Goal: Transaction & Acquisition: Purchase product/service

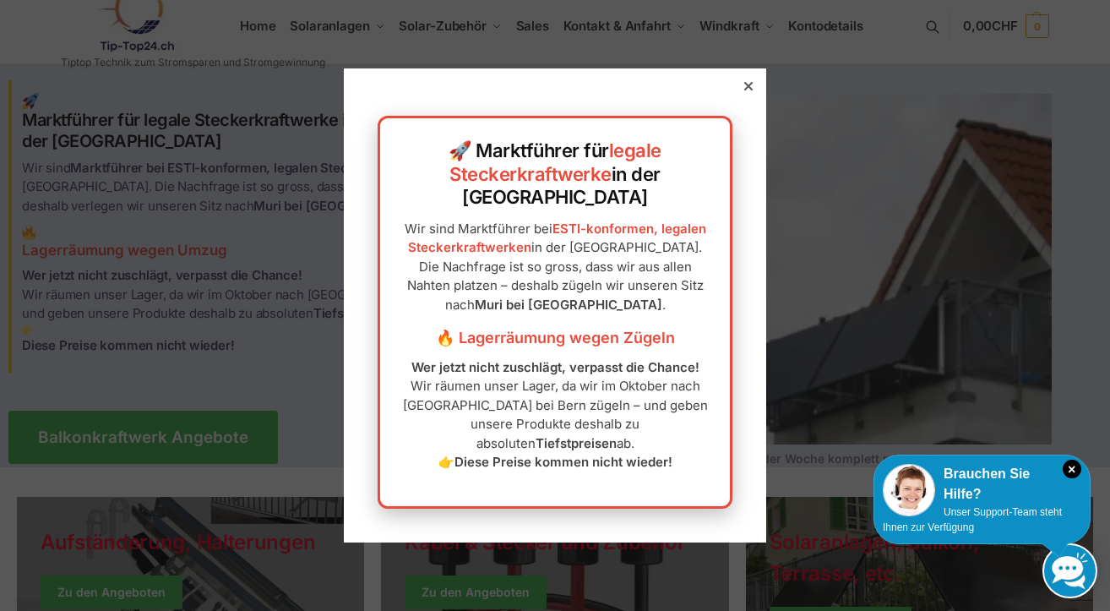
click at [747, 90] on icon at bounding box center [748, 86] width 8 height 8
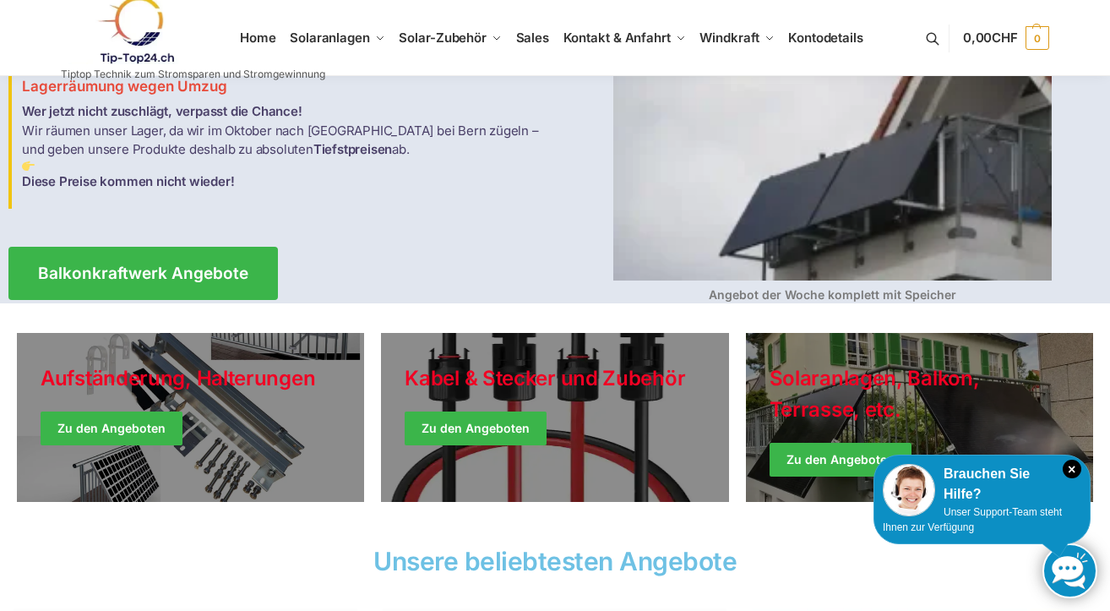
scroll to position [183, 4]
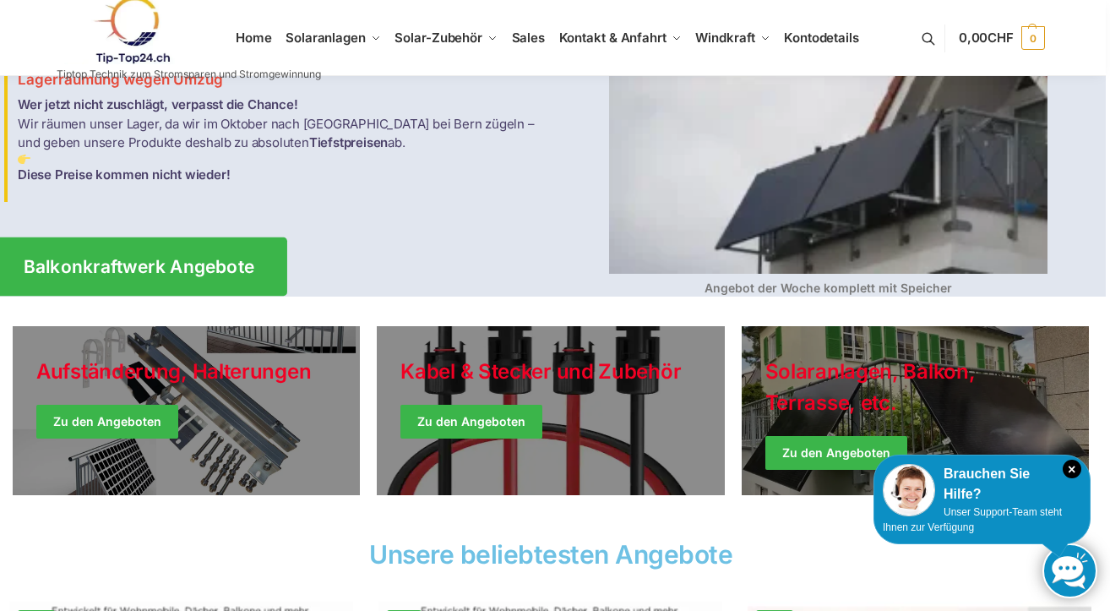
click at [215, 264] on span "Balkonkraftwerk Angebote" at bounding box center [139, 267] width 231 height 18
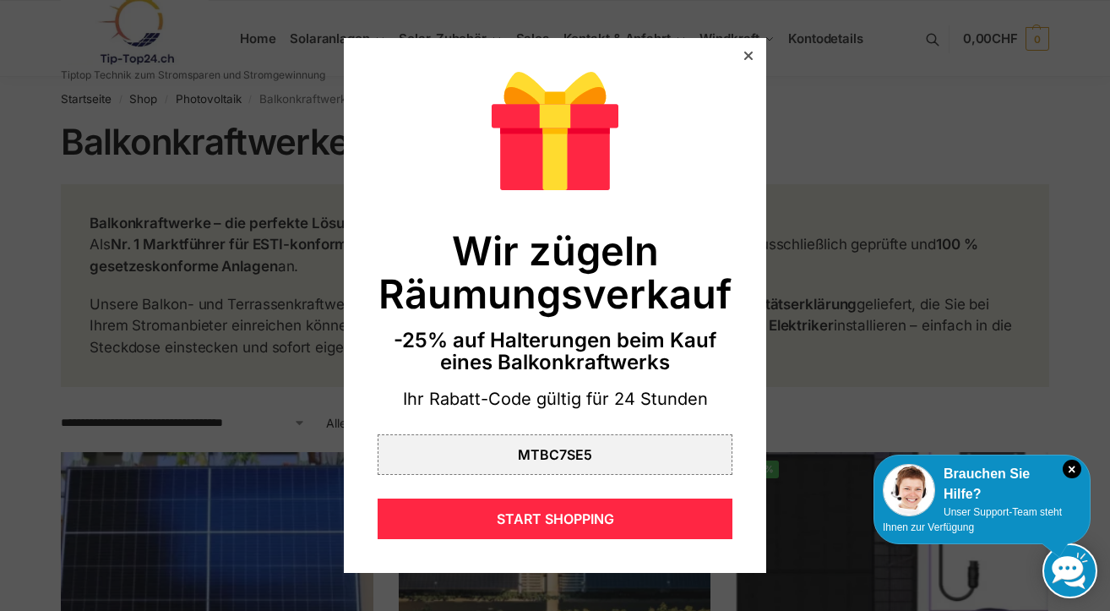
click at [748, 62] on div at bounding box center [748, 55] width 15 height 15
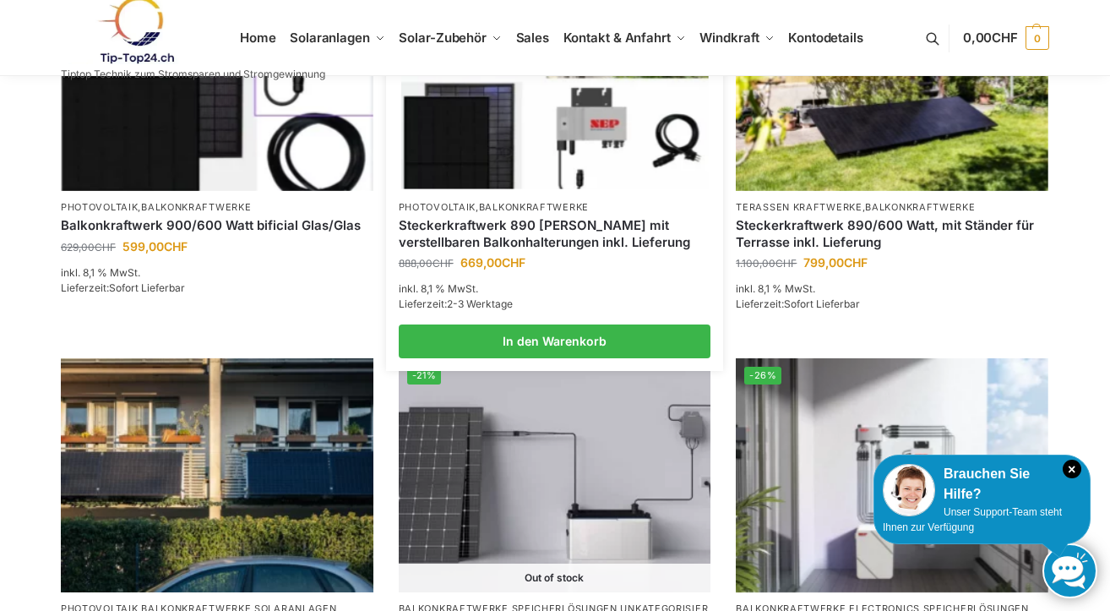
scroll to position [913, 0]
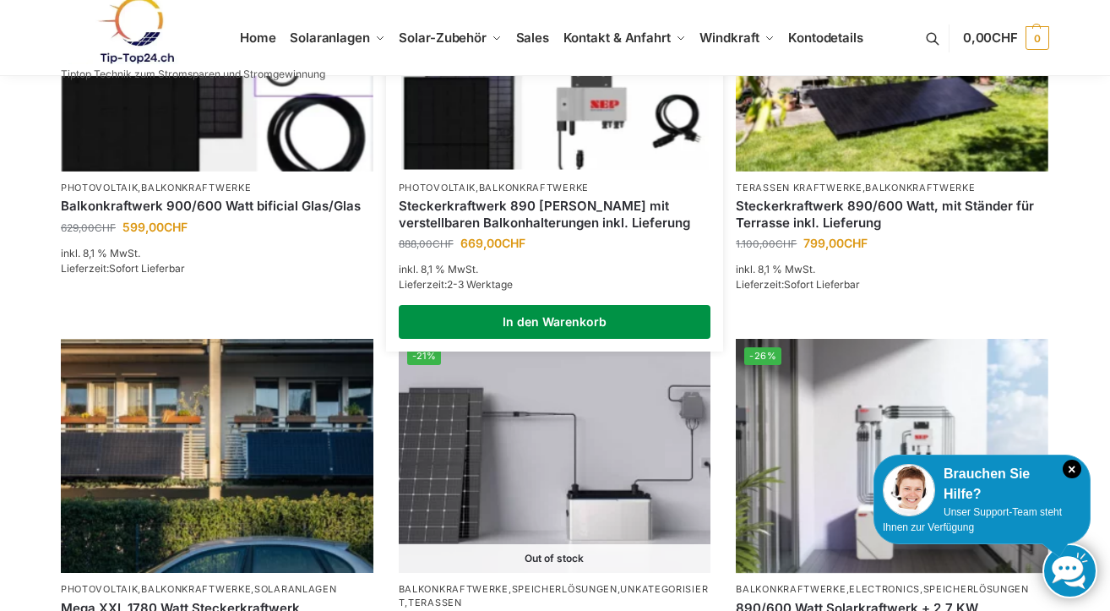
click at [569, 319] on link "In den Warenkorb" at bounding box center [555, 322] width 313 height 34
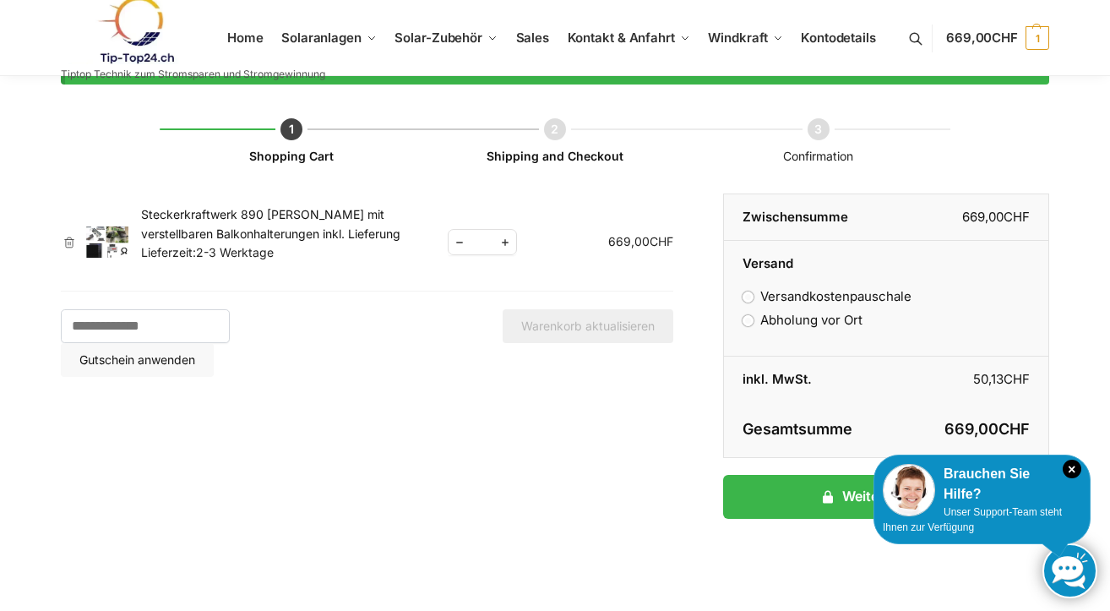
click at [106, 246] on img at bounding box center [107, 242] width 42 height 32
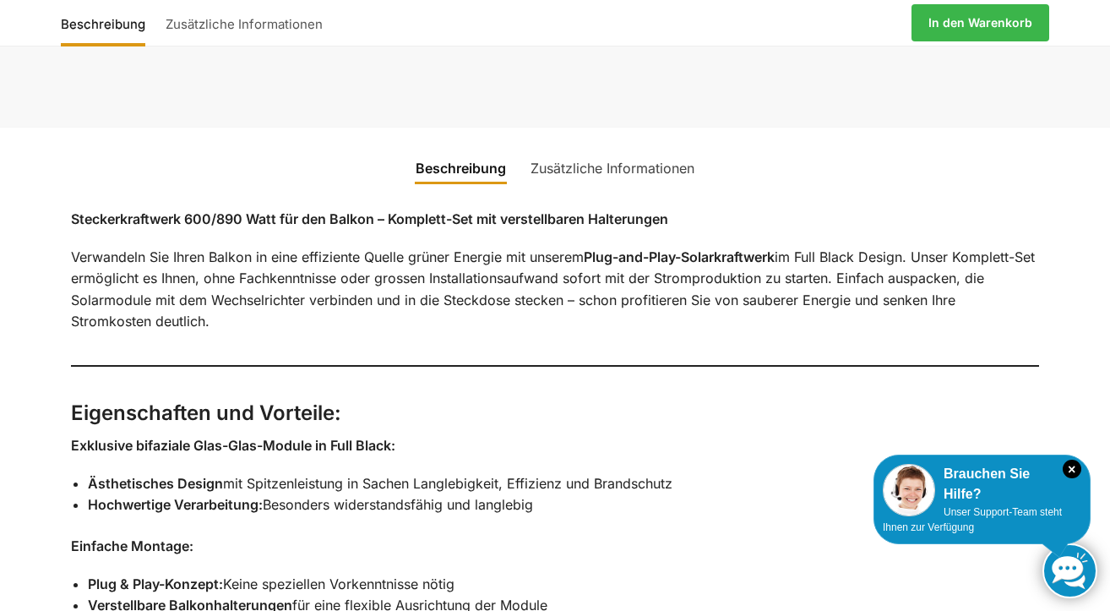
scroll to position [970, 0]
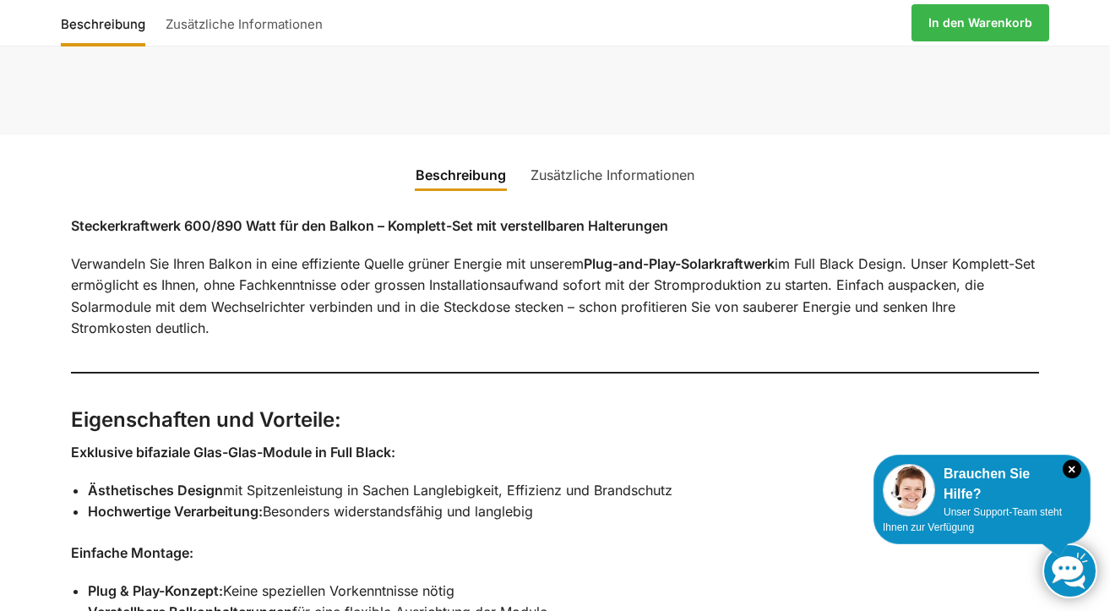
click at [594, 155] on link "Zusätzliche Informationen" at bounding box center [612, 175] width 184 height 41
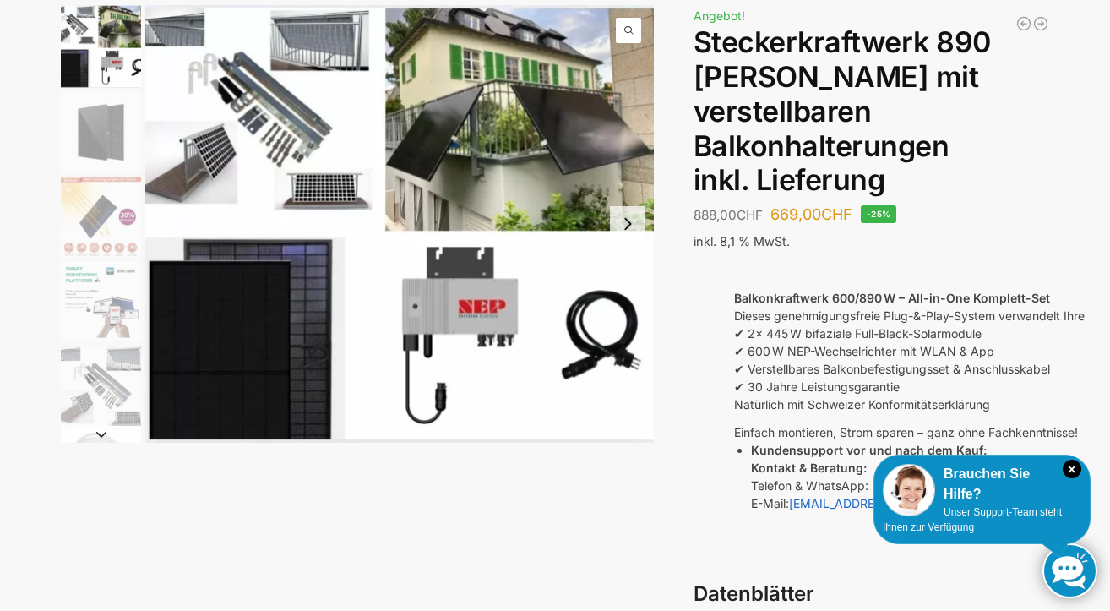
scroll to position [112, 0]
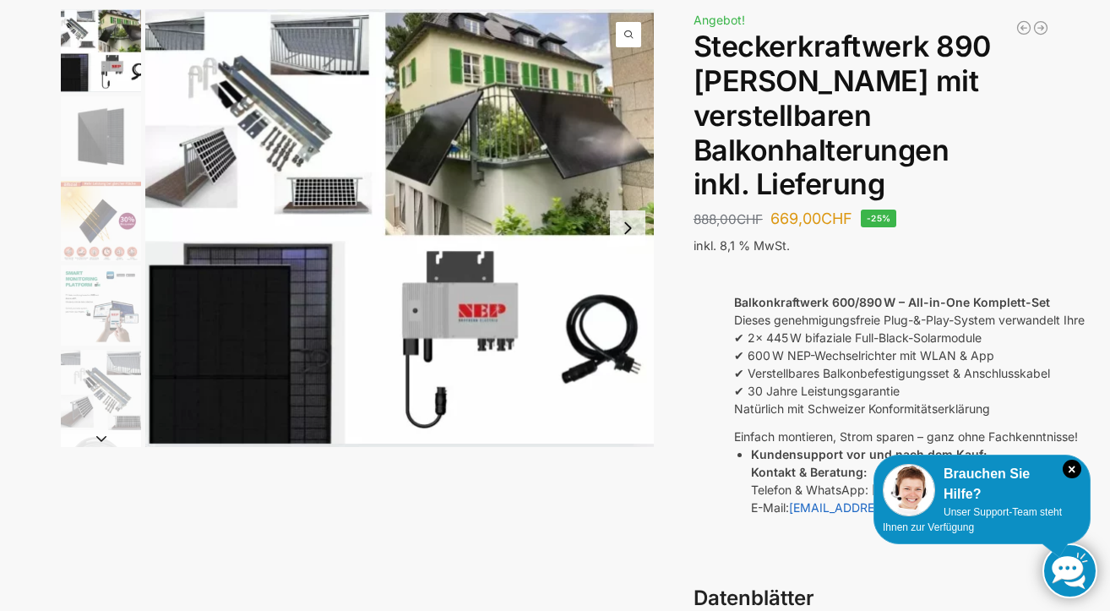
click at [559, 155] on img "1 / 10" at bounding box center [399, 228] width 509 height 438
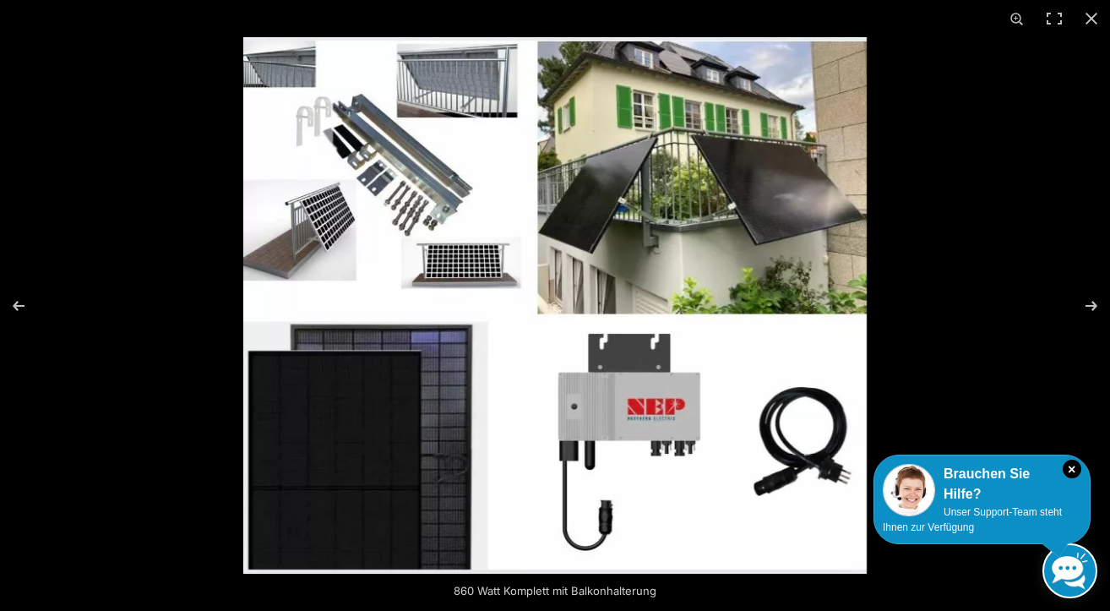
click at [330, 240] on img at bounding box center [555, 305] width 624 height 537
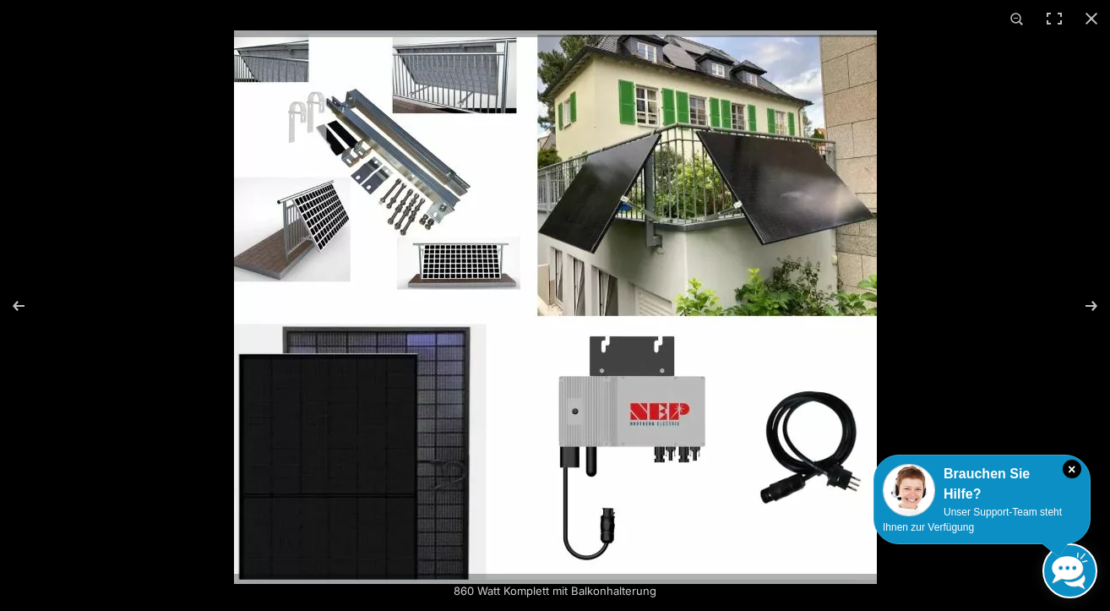
scroll to position [101, 0]
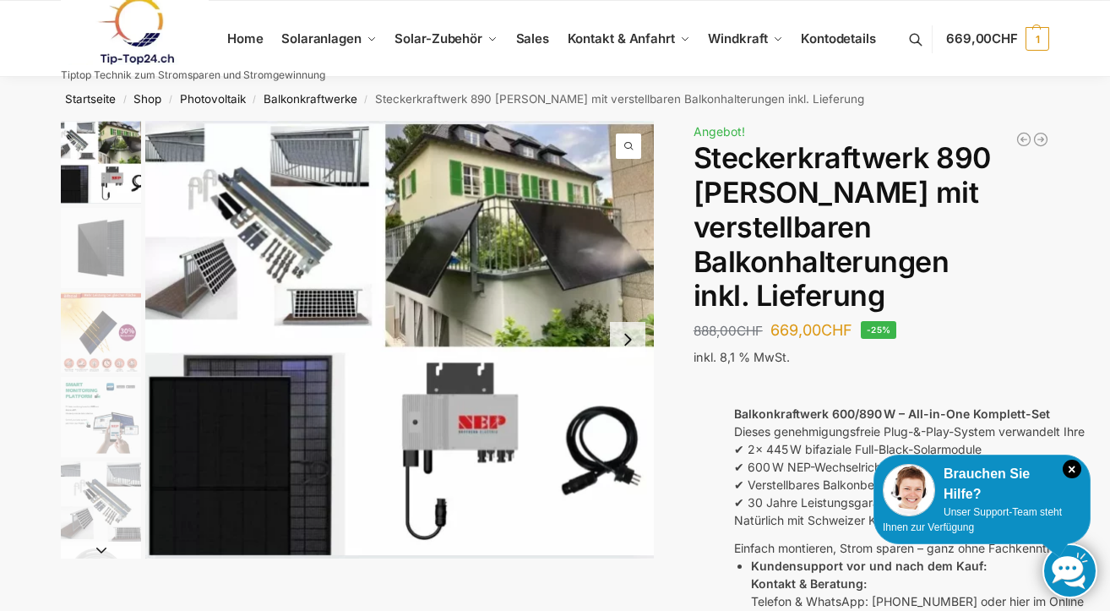
click at [100, 433] on img "4 / 10" at bounding box center [101, 417] width 80 height 80
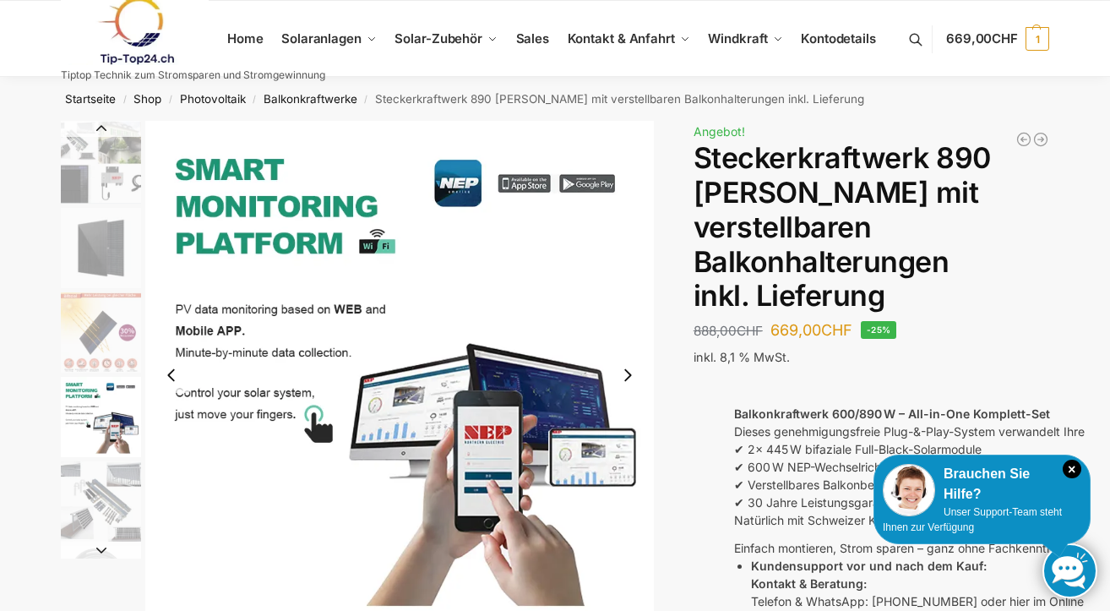
click at [76, 236] on img "2 / 10" at bounding box center [101, 248] width 80 height 80
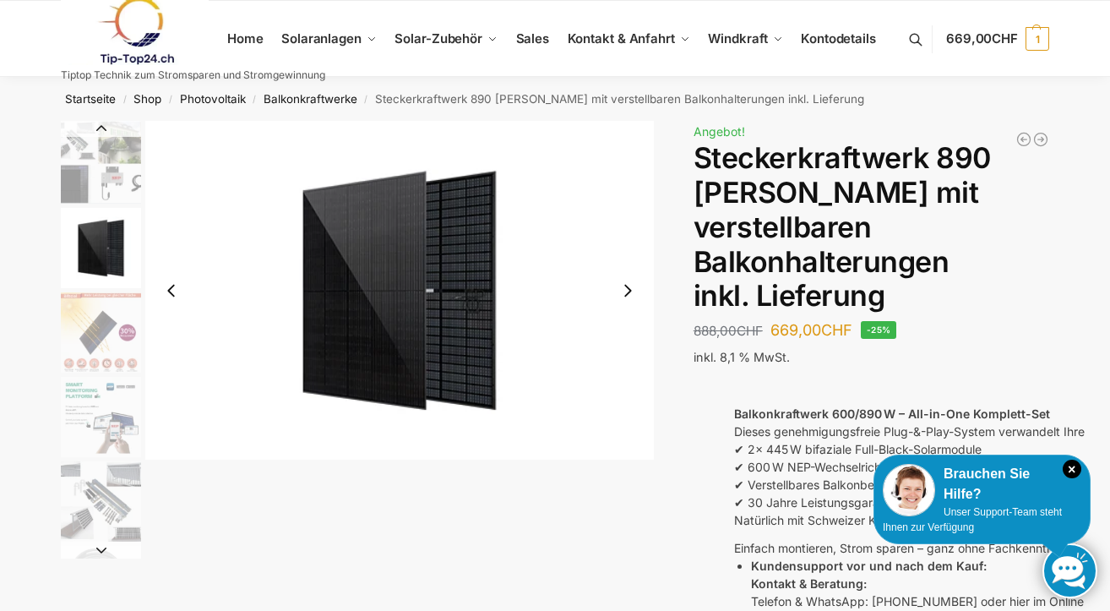
click at [624, 289] on button "Next slide" at bounding box center [627, 290] width 35 height 35
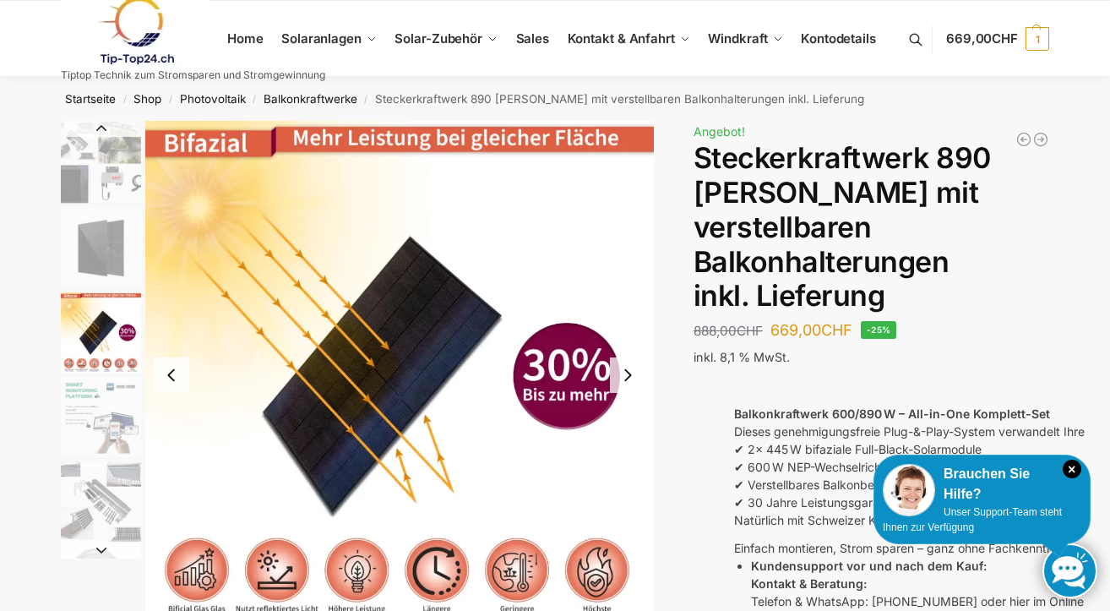
click at [624, 289] on img "3 / 10" at bounding box center [399, 375] width 509 height 509
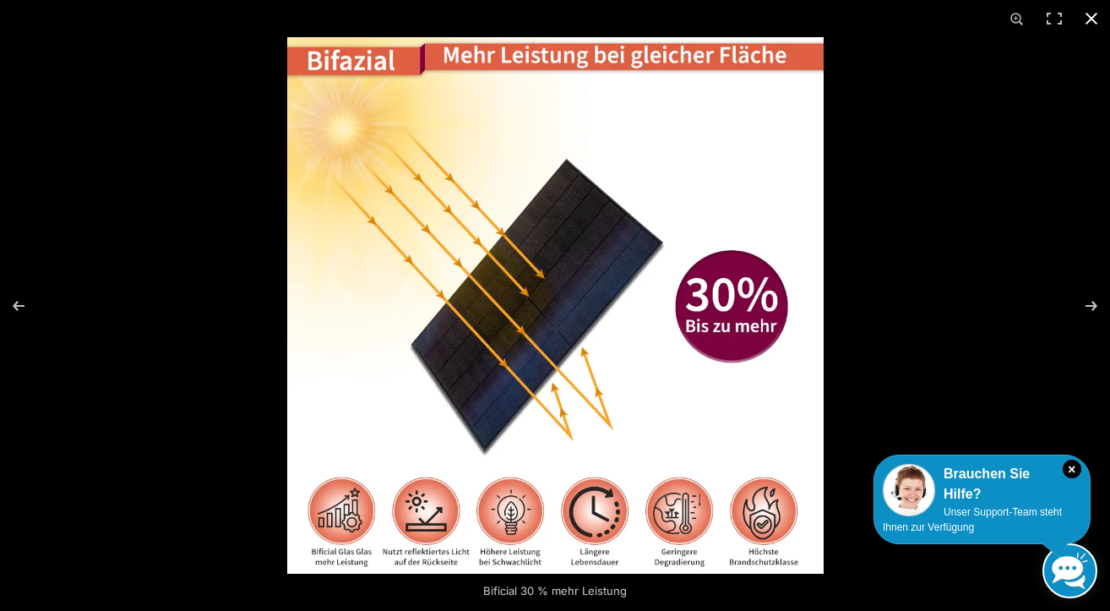
click at [1095, 21] on button "Close (Esc)" at bounding box center [1091, 18] width 37 height 37
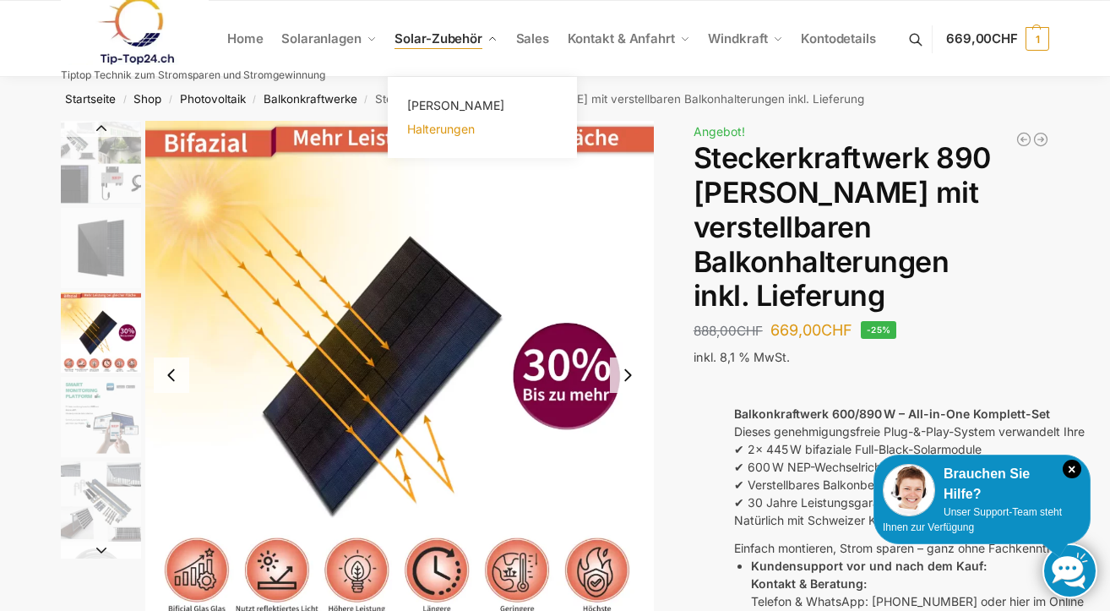
click at [446, 124] on span "Halterungen" at bounding box center [441, 129] width 68 height 14
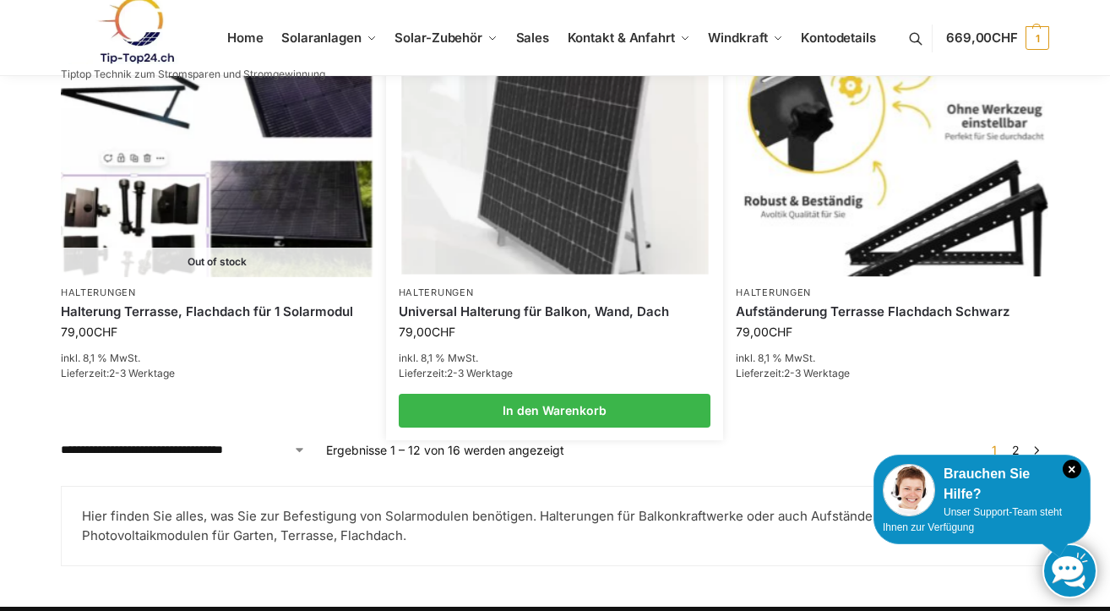
scroll to position [1837, 0]
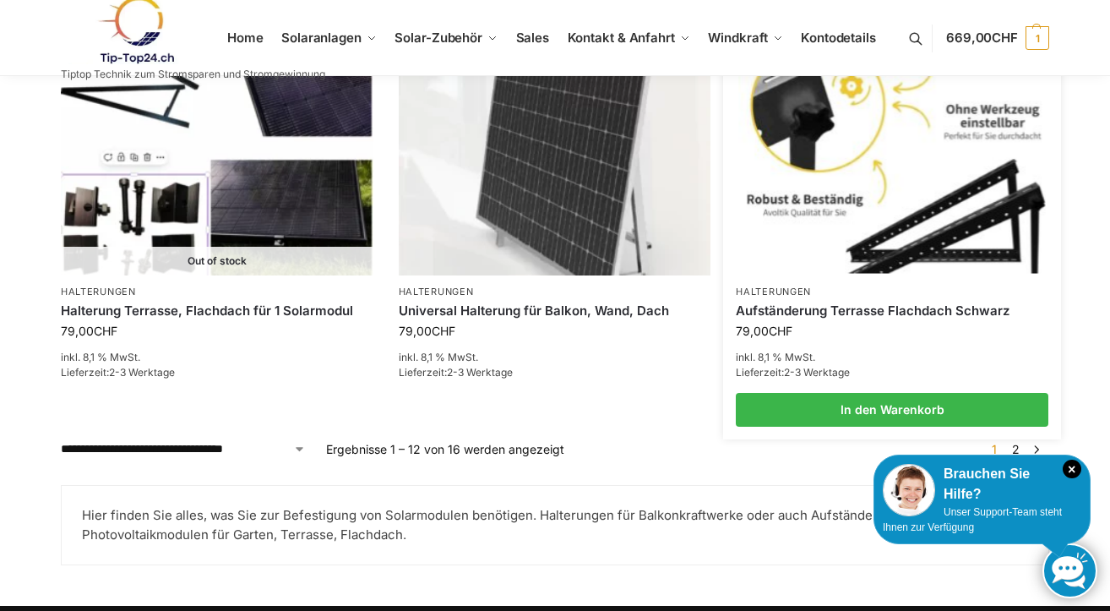
click at [880, 202] on img at bounding box center [892, 159] width 307 height 230
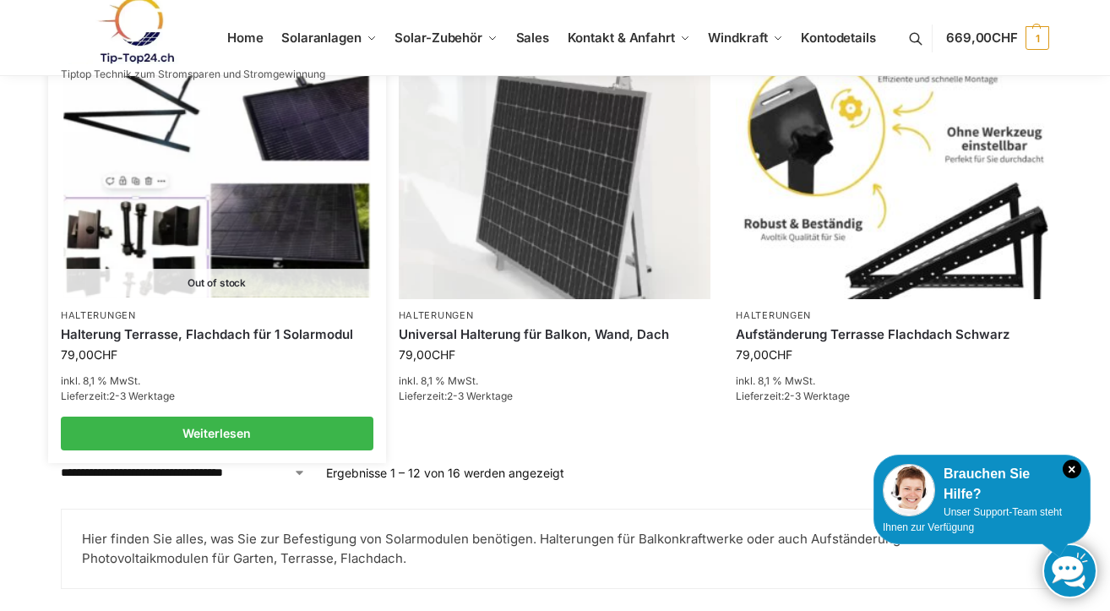
scroll to position [1808, 0]
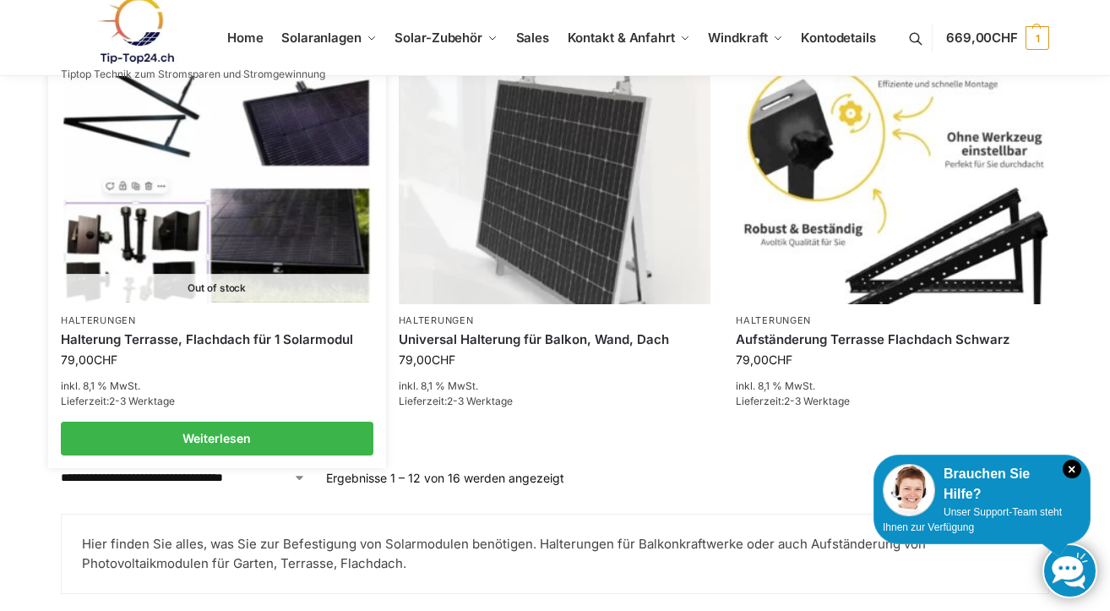
click at [324, 196] on img at bounding box center [216, 188] width 307 height 230
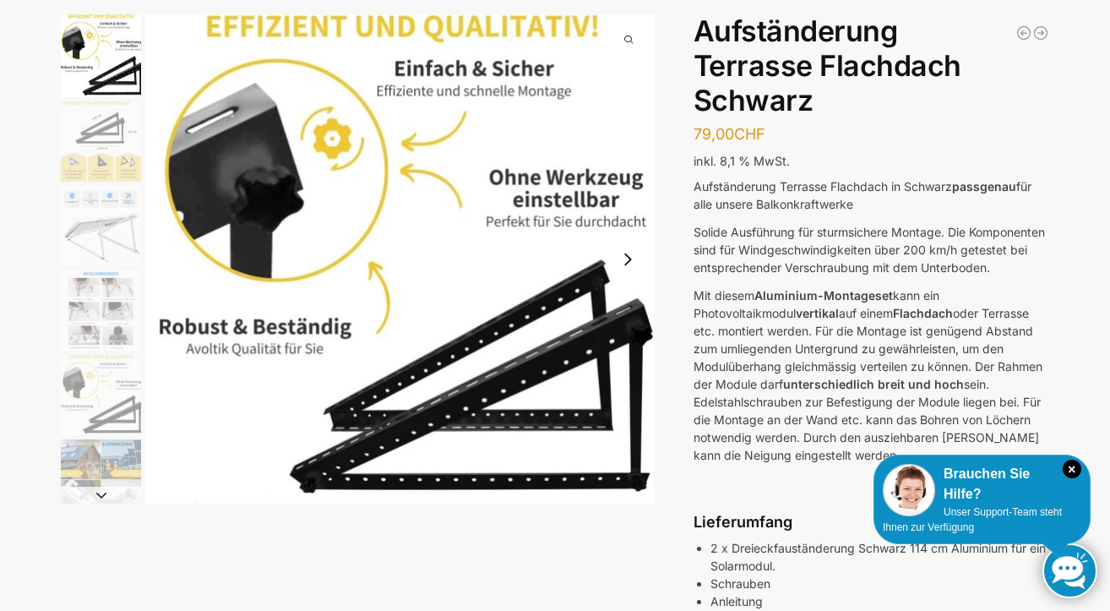
click at [68, 221] on img "3 / 6" at bounding box center [101, 226] width 80 height 80
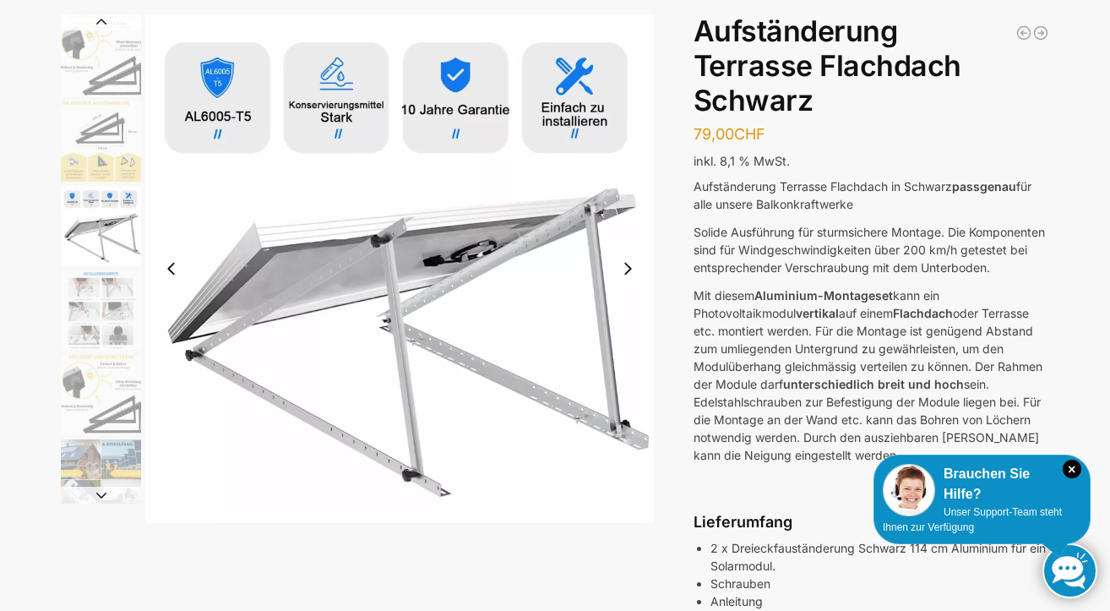
click at [91, 310] on img "4 / 6" at bounding box center [101, 310] width 80 height 80
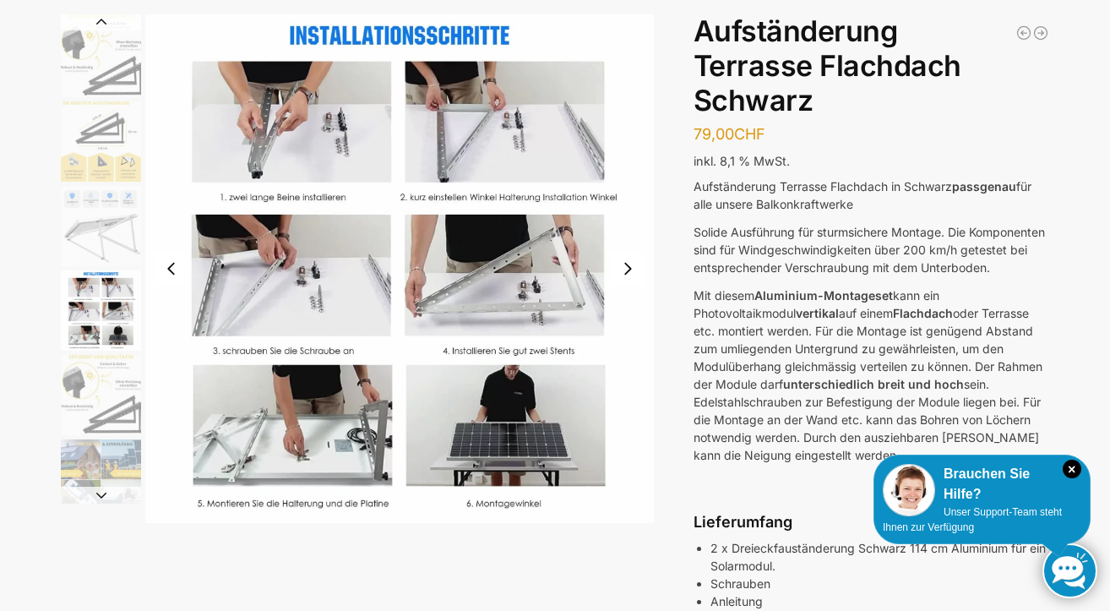
click at [112, 421] on img "5 / 6" at bounding box center [101, 395] width 80 height 80
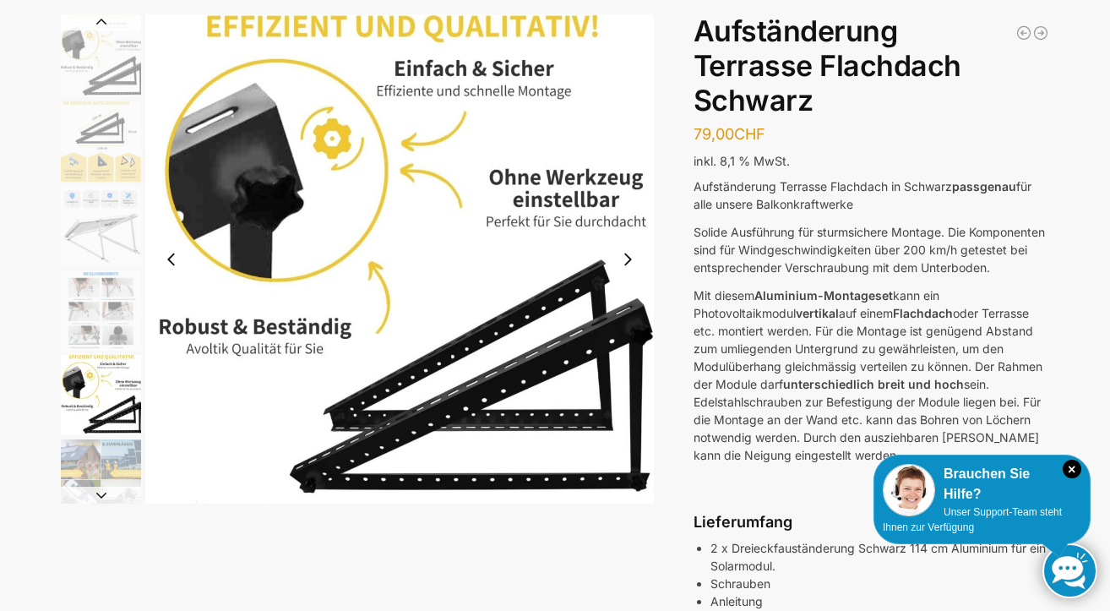
click at [121, 476] on img "6 / 6" at bounding box center [101, 479] width 80 height 80
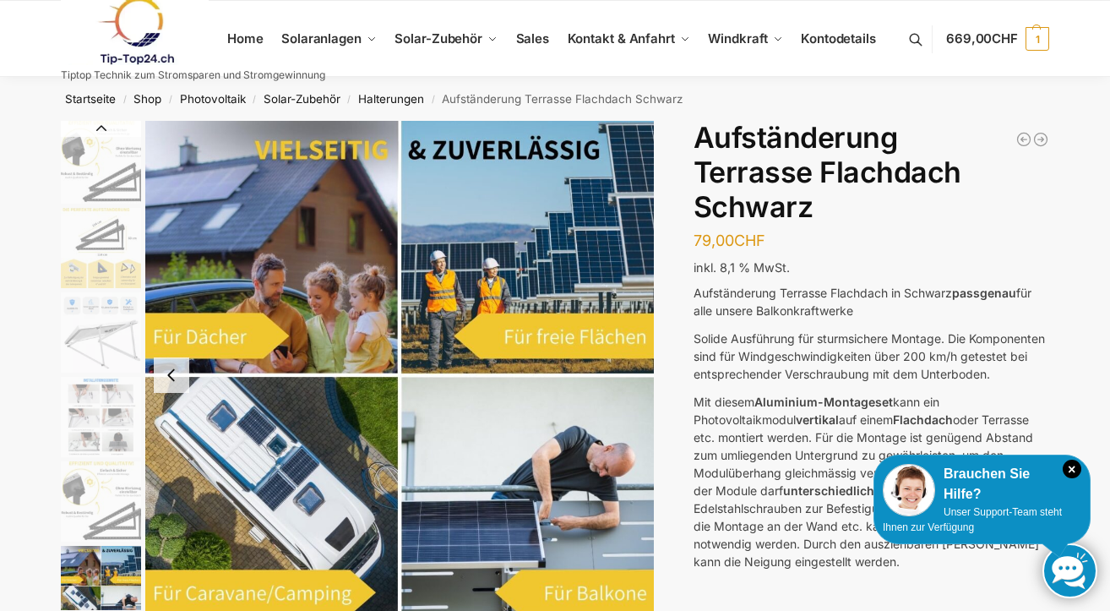
click at [86, 167] on img "1 / 6" at bounding box center [101, 162] width 80 height 83
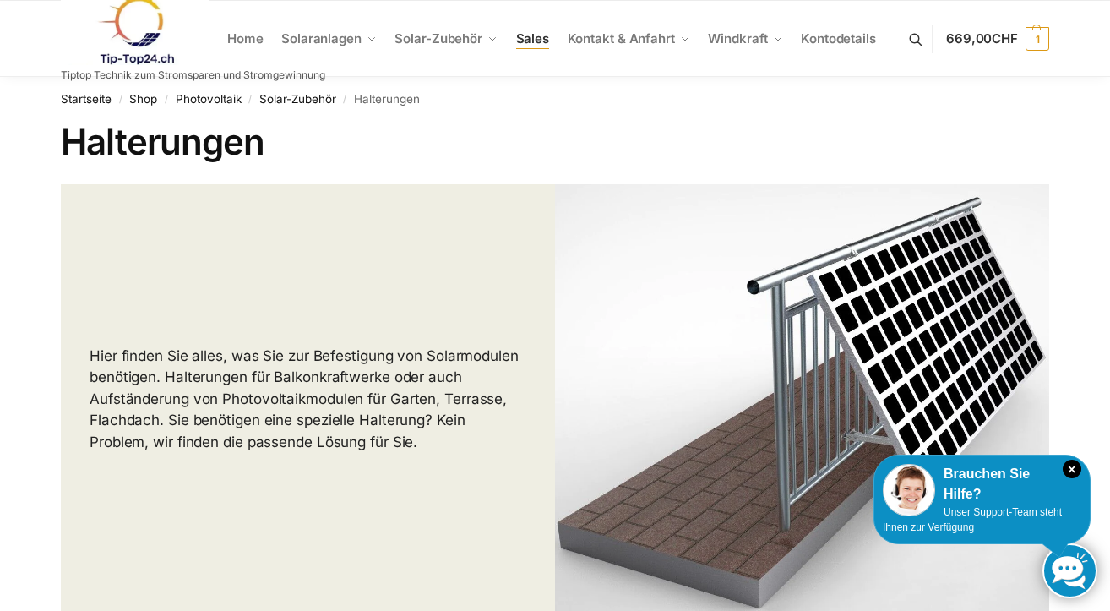
click at [540, 43] on span "Sales" at bounding box center [533, 38] width 34 height 16
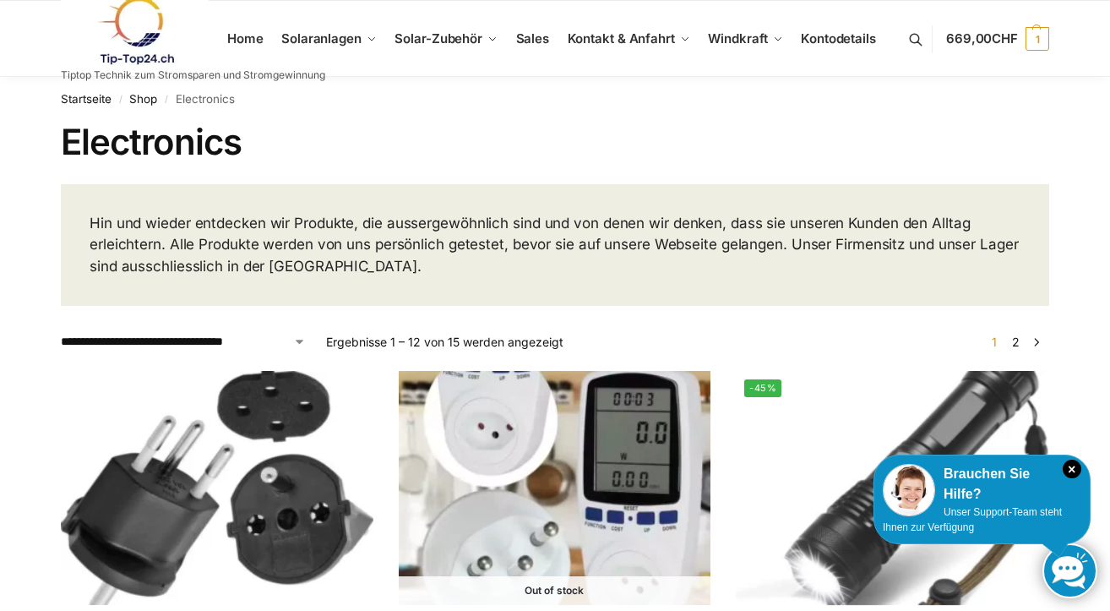
click at [248, 41] on link at bounding box center [193, 31] width 264 height 68
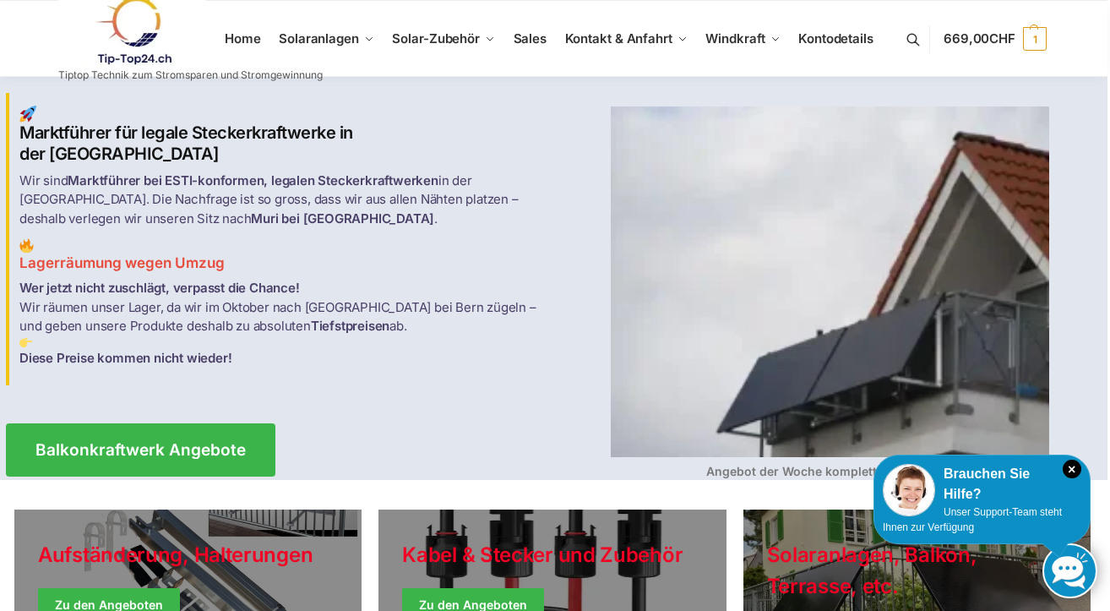
scroll to position [0, 3]
